Goal: Transaction & Acquisition: Purchase product/service

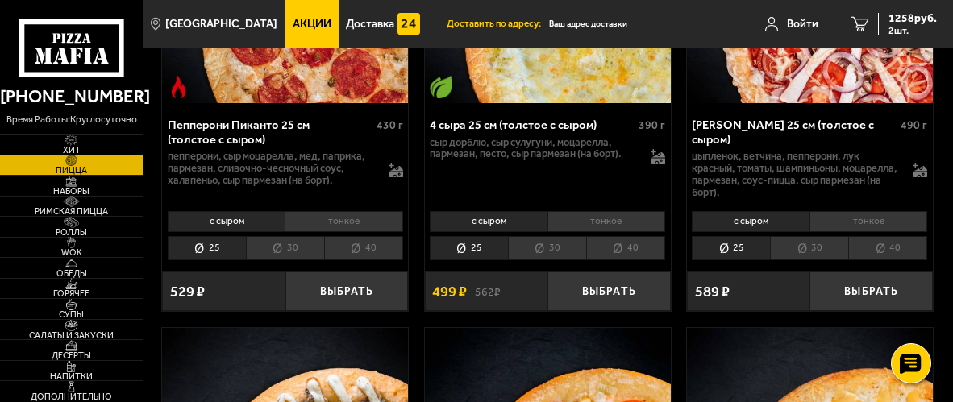
scroll to position [806, 0]
click at [293, 23] on span "Акции" at bounding box center [312, 24] width 39 height 11
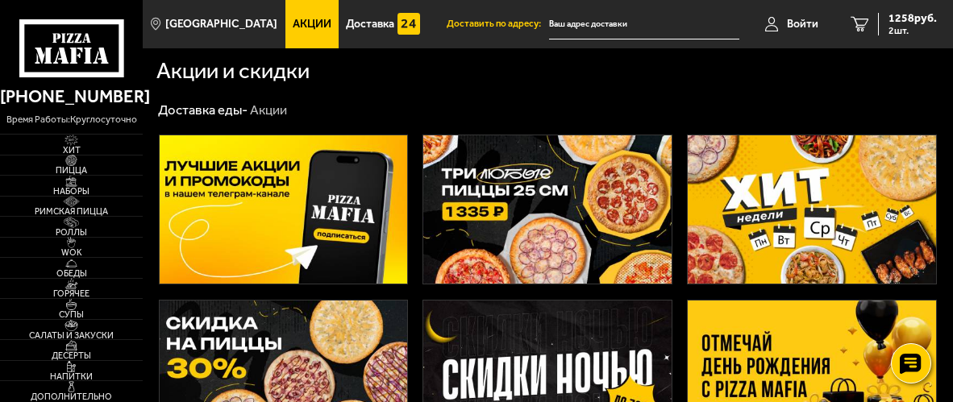
click at [293, 26] on span "Акции" at bounding box center [312, 24] width 39 height 11
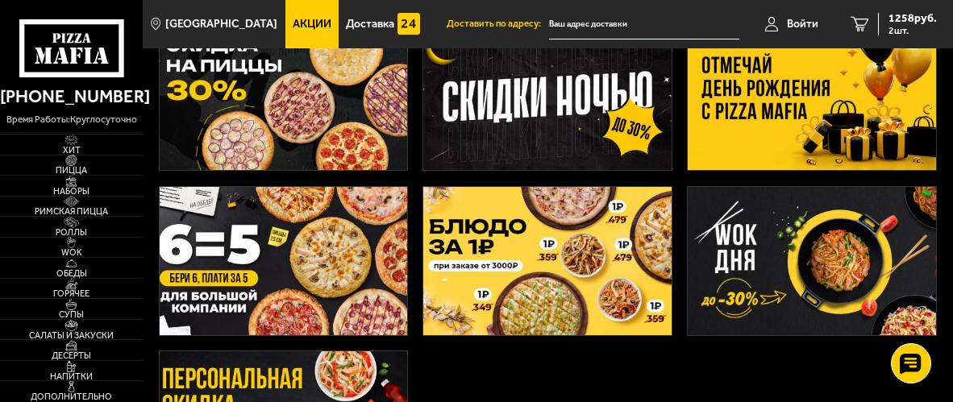
scroll to position [323, 0]
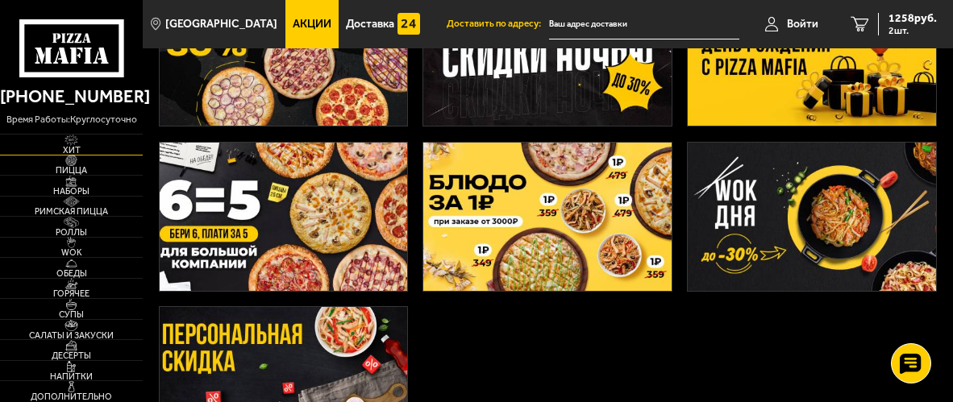
click at [76, 149] on span "Хит" at bounding box center [71, 150] width 143 height 9
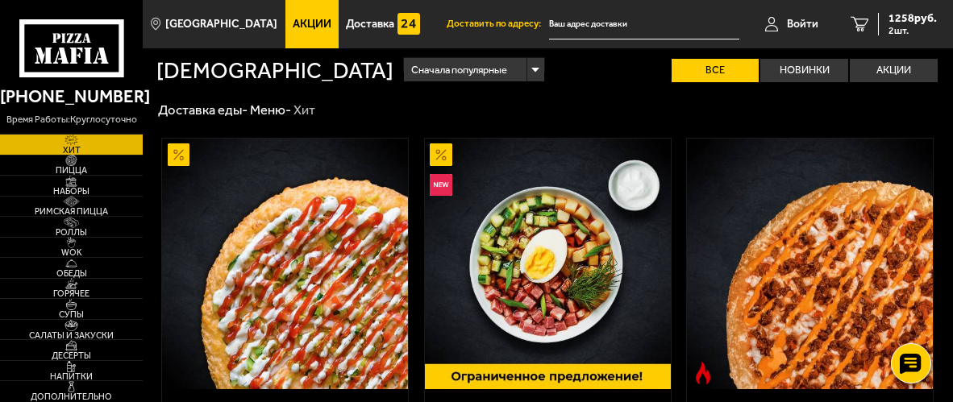
click at [298, 32] on link "Акции" at bounding box center [311, 24] width 53 height 48
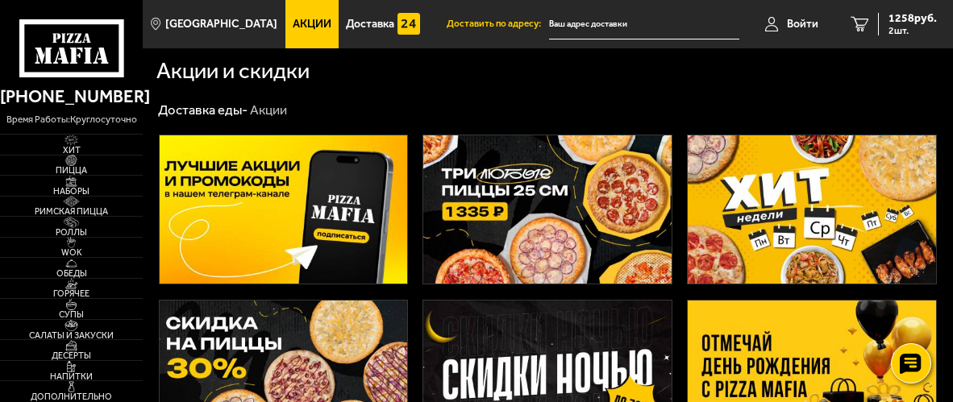
click at [543, 176] on img at bounding box center [547, 209] width 248 height 148
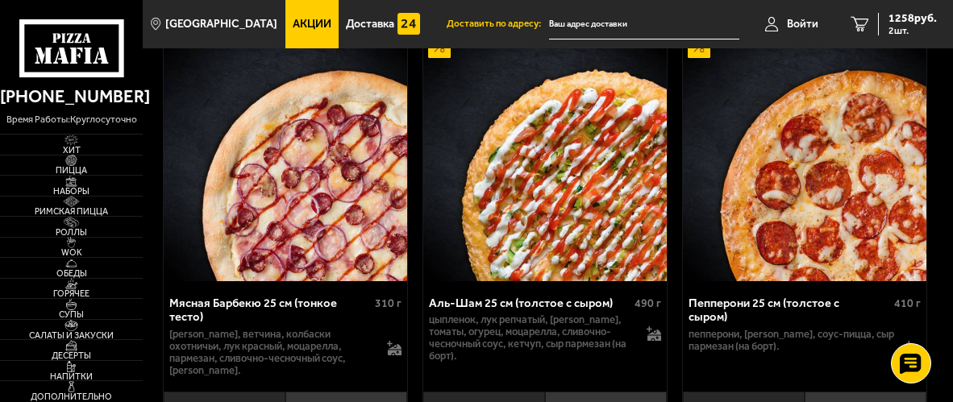
scroll to position [1130, 0]
